Goal: Task Accomplishment & Management: Manage account settings

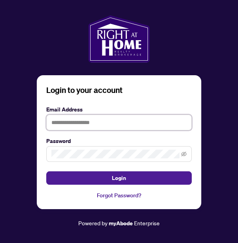
click at [96, 131] on input "text" at bounding box center [118, 123] width 145 height 16
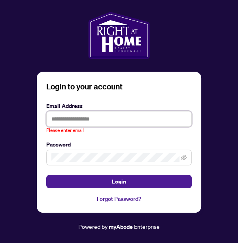
type input "**********"
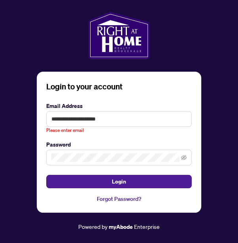
click at [46, 175] on button "Login" at bounding box center [118, 181] width 145 height 13
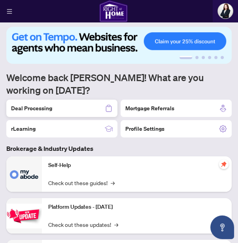
click at [75, 116] on div "Deal Processing" at bounding box center [61, 108] width 111 height 17
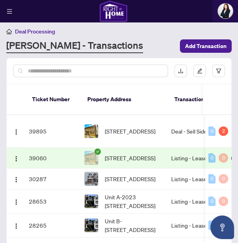
click at [142, 127] on span "[STREET_ADDRESS]" at bounding box center [130, 131] width 51 height 9
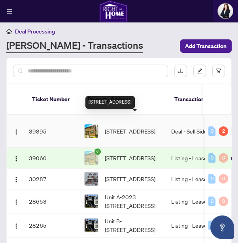
click at [224, 127] on div "2" at bounding box center [222, 131] width 9 height 9
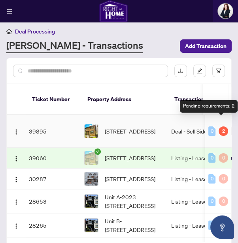
click at [216, 108] on div "Pending requirements: 2" at bounding box center [209, 106] width 58 height 13
click at [143, 131] on td "[STREET_ADDRESS]" at bounding box center [124, 131] width 87 height 33
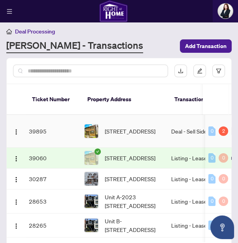
click at [150, 127] on span "[STREET_ADDRESS]" at bounding box center [130, 131] width 51 height 9
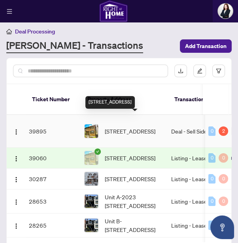
click at [165, 131] on td "[STREET_ADDRESS]" at bounding box center [124, 131] width 87 height 33
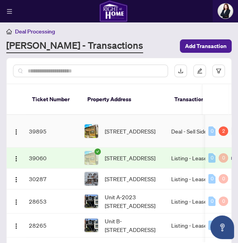
click at [39, 127] on td "39895" at bounding box center [53, 131] width 55 height 33
click at [34, 128] on td "39895" at bounding box center [53, 131] width 55 height 33
click at [107, 127] on span "[STREET_ADDRESS]" at bounding box center [130, 131] width 51 height 9
click at [114, 127] on span "[STREET_ADDRESS]" at bounding box center [130, 131] width 51 height 9
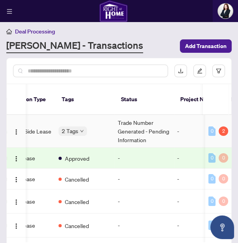
scroll to position [0, 180]
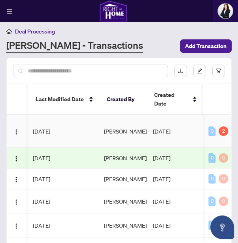
click at [216, 127] on div "0 2" at bounding box center [218, 131] width 20 height 9
click at [218, 127] on div "2" at bounding box center [222, 131] width 9 height 9
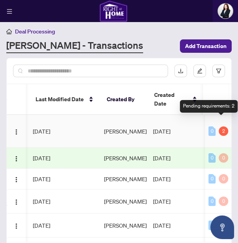
click at [217, 107] on div "Pending requirements: 2" at bounding box center [209, 106] width 58 height 13
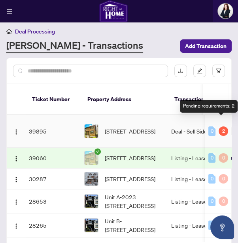
click at [63, 120] on td "39895" at bounding box center [53, 131] width 55 height 33
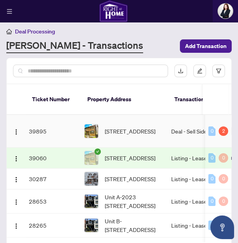
click at [31, 124] on td "39895" at bounding box center [53, 131] width 55 height 33
click at [128, 127] on span "[STREET_ADDRESS]" at bounding box center [130, 131] width 51 height 9
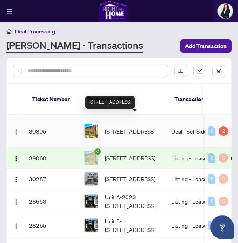
click at [147, 127] on span "[STREET_ADDRESS]" at bounding box center [130, 131] width 51 height 9
click at [154, 127] on span "[STREET_ADDRESS]" at bounding box center [130, 131] width 51 height 9
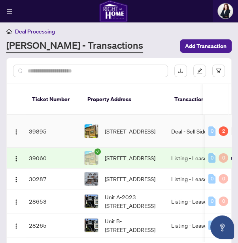
click at [155, 127] on span "[STREET_ADDRESS]" at bounding box center [130, 131] width 51 height 9
click at [127, 127] on span "[STREET_ADDRESS]" at bounding box center [130, 131] width 51 height 9
click at [133, 162] on td "[STREET_ADDRESS]" at bounding box center [124, 158] width 87 height 21
click at [132, 177] on span "[STREET_ADDRESS]" at bounding box center [130, 179] width 51 height 9
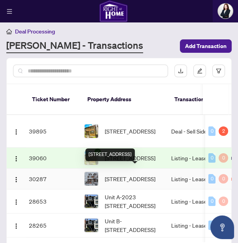
click at [138, 132] on td "[STREET_ADDRESS]" at bounding box center [124, 131] width 87 height 33
click at [142, 129] on span "[STREET_ADDRESS]" at bounding box center [130, 131] width 51 height 9
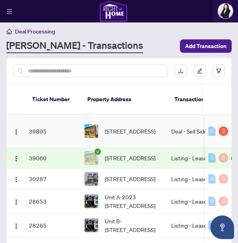
click at [143, 127] on span "[STREET_ADDRESS]" at bounding box center [130, 131] width 51 height 9
click at [145, 127] on span "[STREET_ADDRESS]" at bounding box center [130, 131] width 51 height 9
click at [146, 127] on span "[STREET_ADDRESS]" at bounding box center [130, 131] width 51 height 9
click at [148, 127] on span "[STREET_ADDRESS]" at bounding box center [130, 131] width 51 height 9
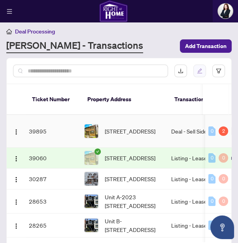
click at [199, 74] on button "button" at bounding box center [199, 71] width 13 height 13
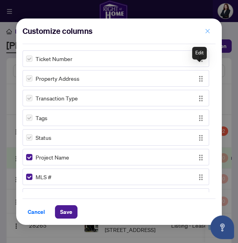
click at [206, 33] on icon "close" at bounding box center [207, 31] width 6 height 6
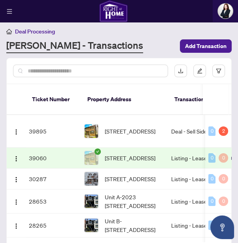
click at [142, 127] on span "[STREET_ADDRESS]" at bounding box center [130, 131] width 51 height 9
click at [144, 127] on span "[STREET_ADDRESS]" at bounding box center [130, 131] width 51 height 9
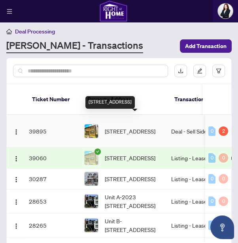
click at [144, 127] on span "[STREET_ADDRESS]" at bounding box center [130, 131] width 51 height 9
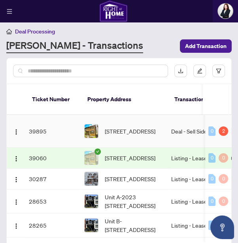
click at [144, 127] on span "[STREET_ADDRESS]" at bounding box center [130, 131] width 51 height 9
